Goal: Task Accomplishment & Management: Complete application form

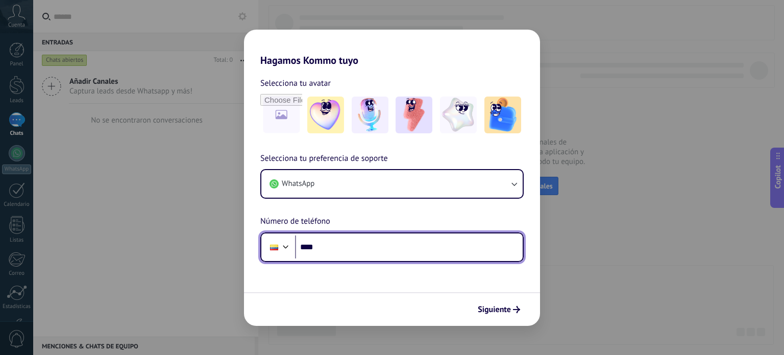
click at [349, 251] on input "****" at bounding box center [409, 246] width 228 height 23
type input "**********"
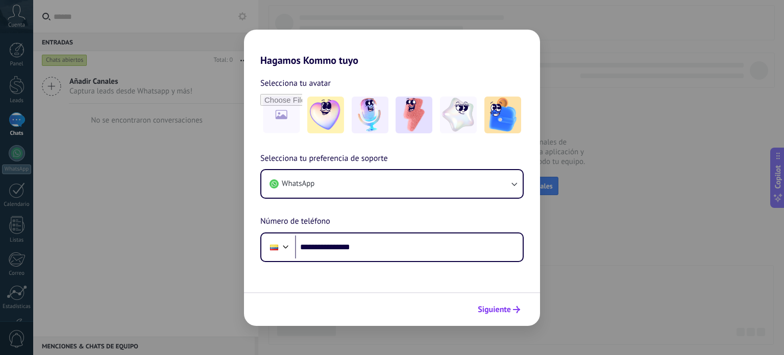
click at [518, 306] on icon "submit" at bounding box center [516, 309] width 7 height 7
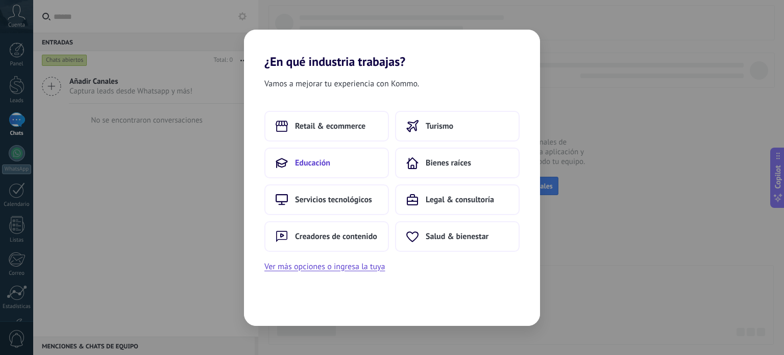
click at [341, 157] on button "Educación" at bounding box center [326, 162] width 125 height 31
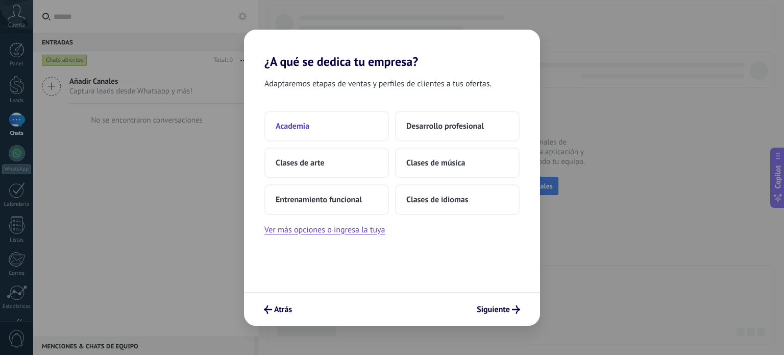
click at [324, 128] on button "Academia" at bounding box center [326, 126] width 125 height 31
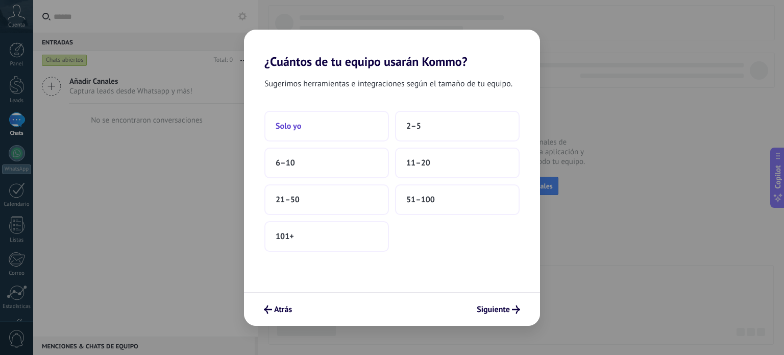
click at [376, 127] on button "Solo yo" at bounding box center [326, 126] width 125 height 31
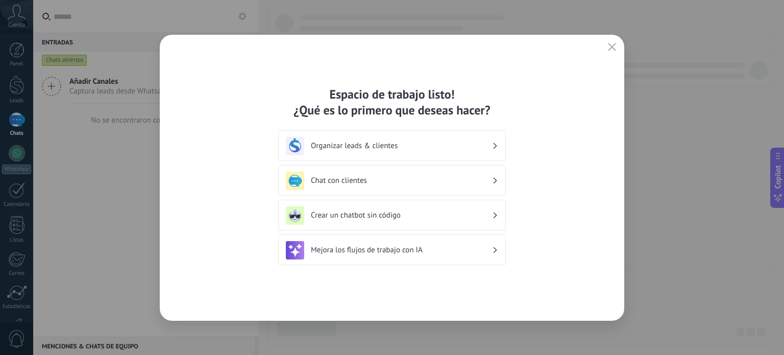
click at [493, 144] on icon at bounding box center [495, 146] width 4 height 6
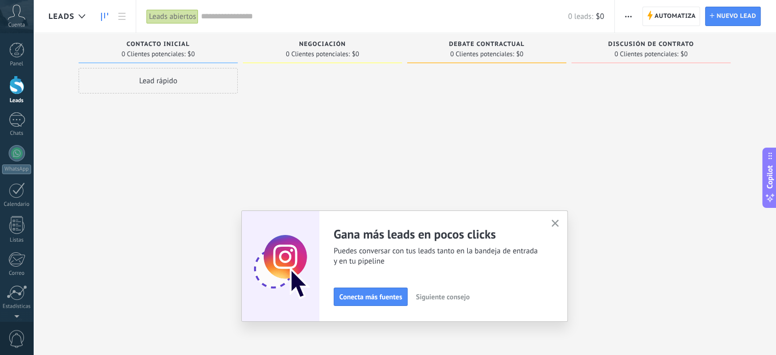
scroll to position [69, 0]
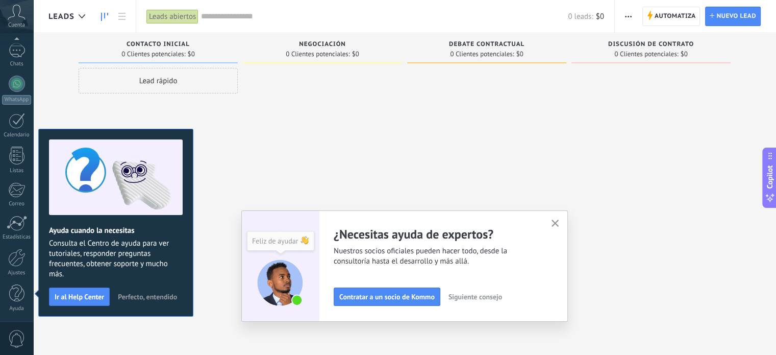
click at [559, 223] on use "button" at bounding box center [556, 223] width 8 height 8
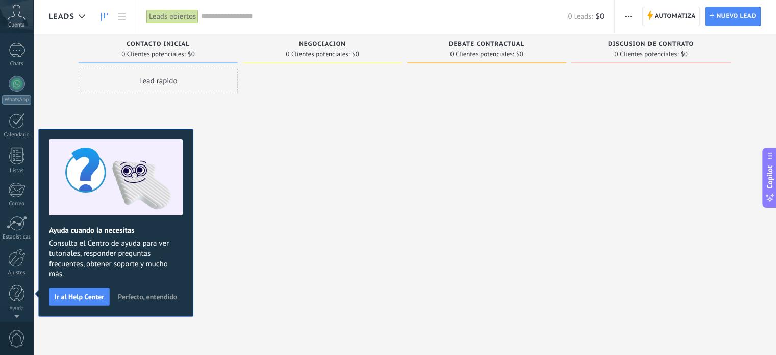
scroll to position [0, 0]
click at [244, 225] on div at bounding box center [322, 178] width 159 height 221
click at [160, 295] on span "Perfecto, entendido" at bounding box center [147, 296] width 59 height 7
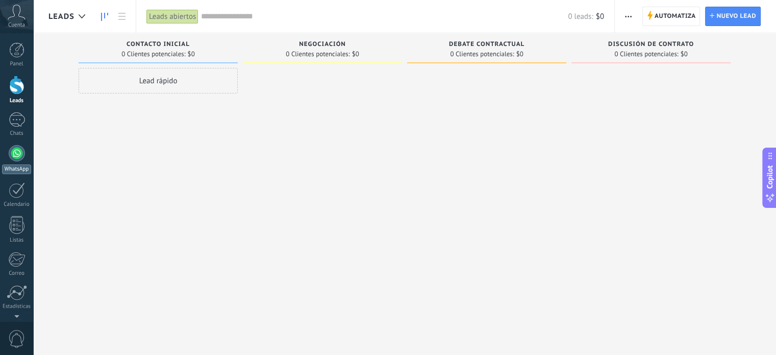
click at [18, 157] on div at bounding box center [17, 153] width 16 height 16
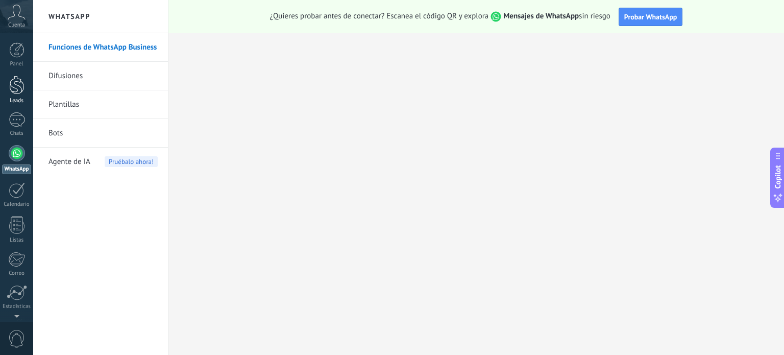
click at [18, 89] on div at bounding box center [16, 85] width 15 height 19
